Goal: Task Accomplishment & Management: Complete application form

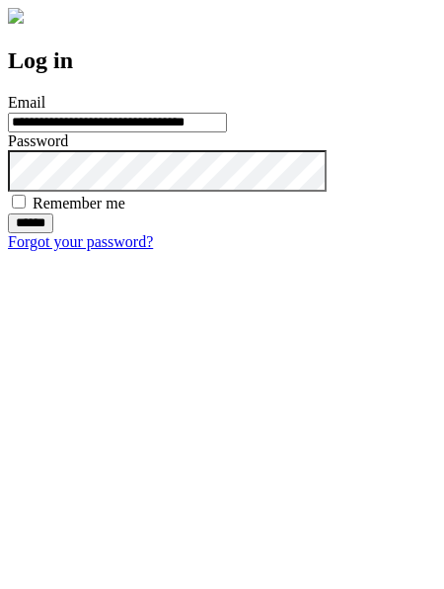
type input "**********"
click at [53, 233] on input "******" at bounding box center [30, 223] width 45 height 20
